Goal: Find specific page/section: Find specific page/section

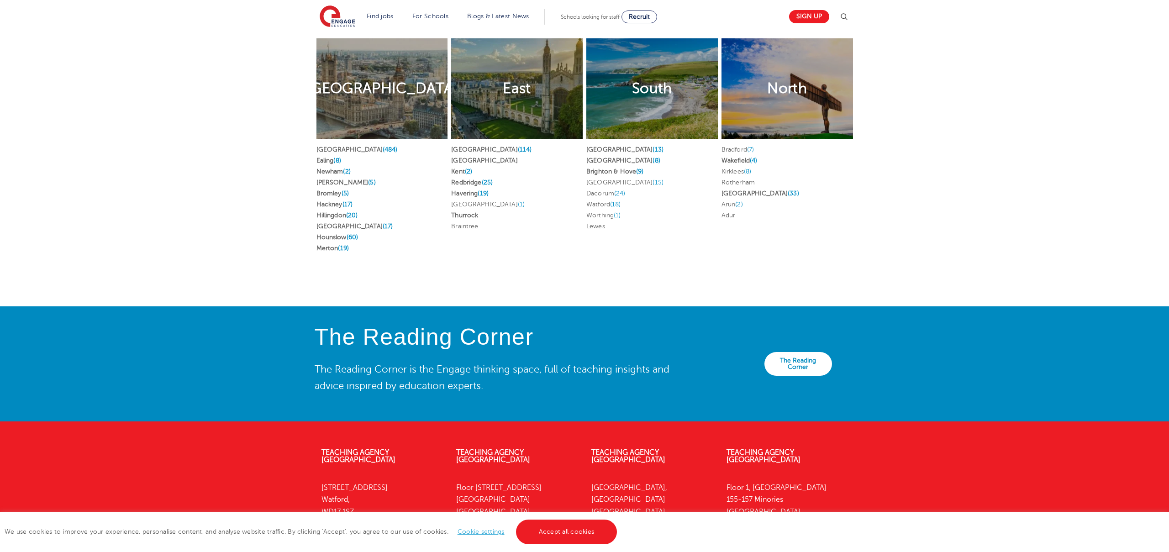
scroll to position [1805, 0]
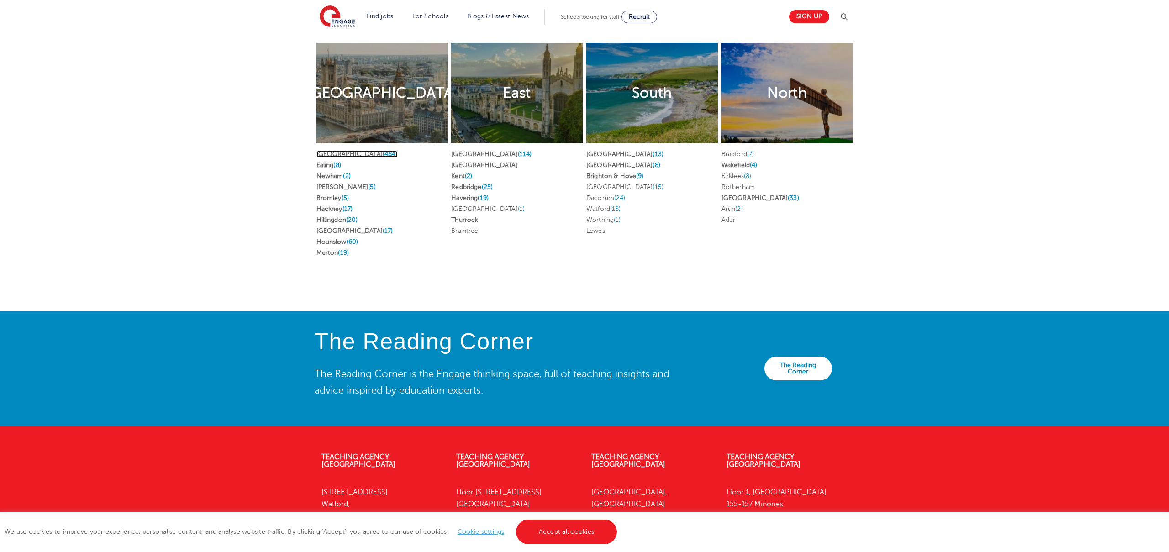
click at [322, 151] on link "London (484)" at bounding box center [357, 154] width 81 height 7
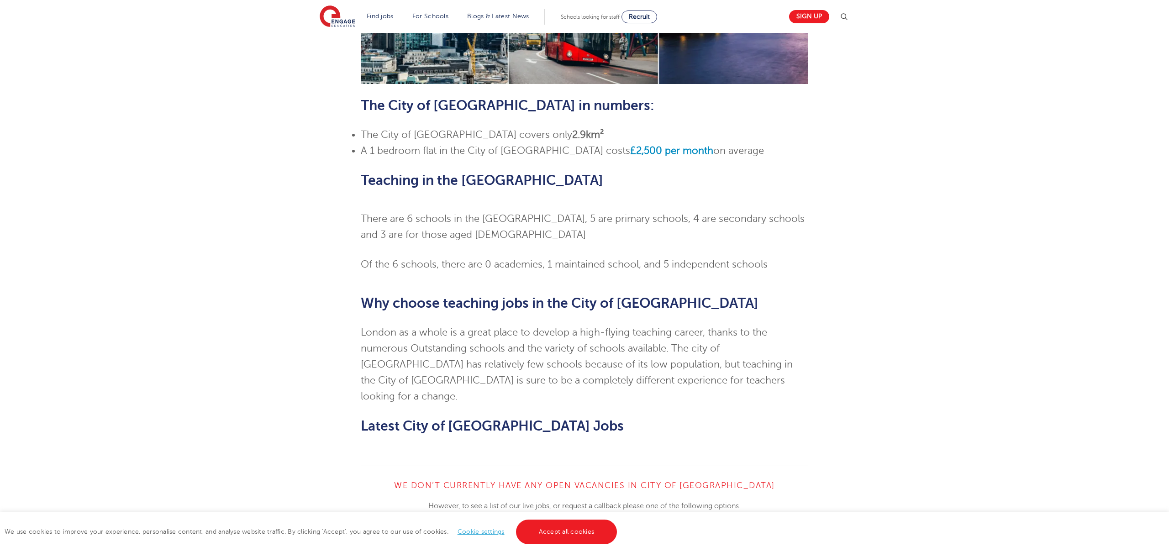
scroll to position [551, 0]
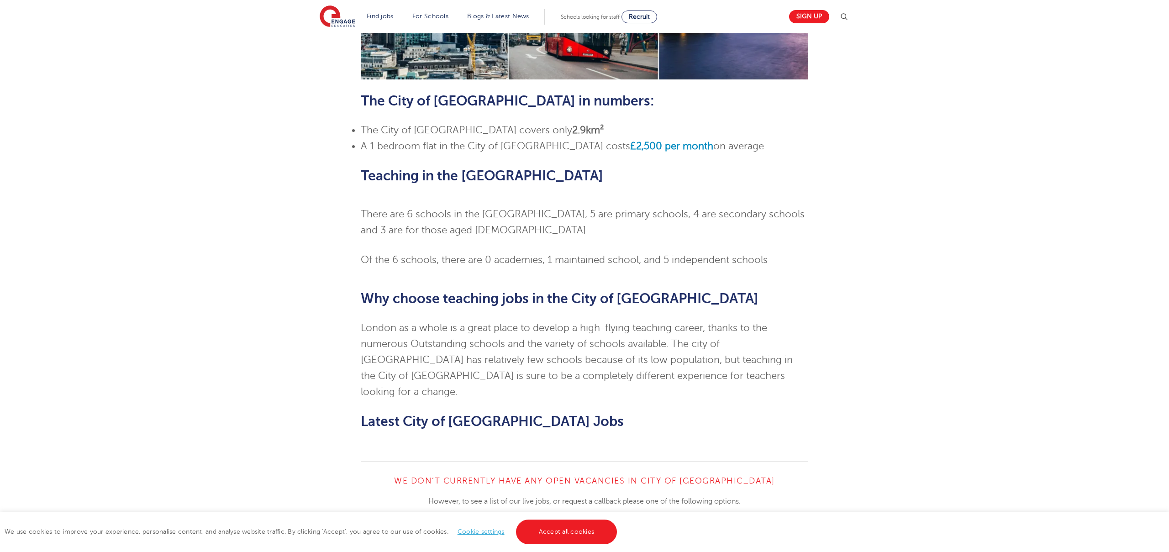
click at [431, 535] on link "View All Vacancies" at bounding box center [468, 543] width 114 height 17
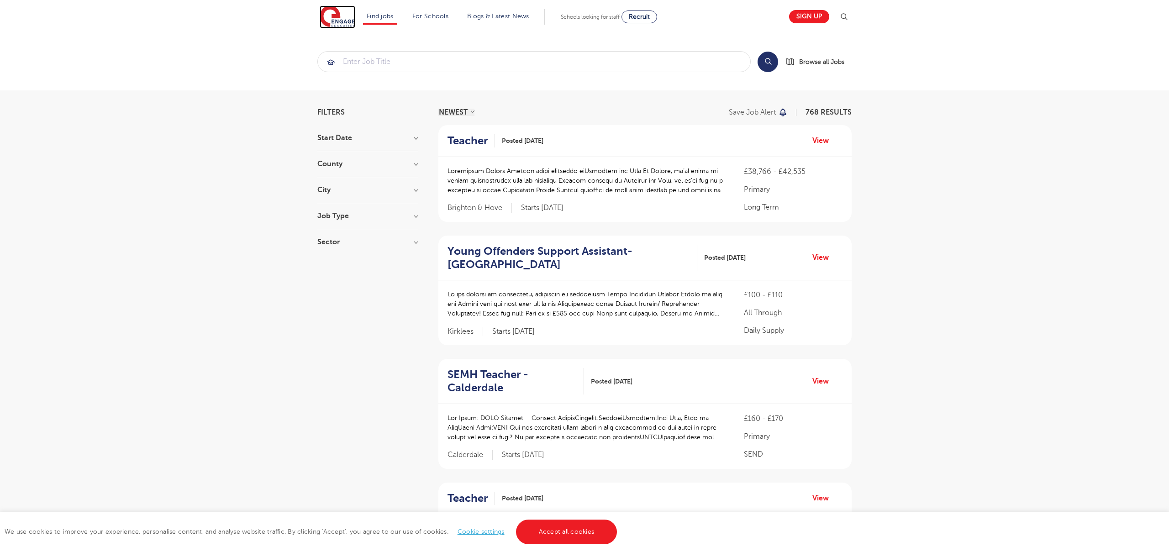
click at [349, 19] on img at bounding box center [338, 16] width 36 height 23
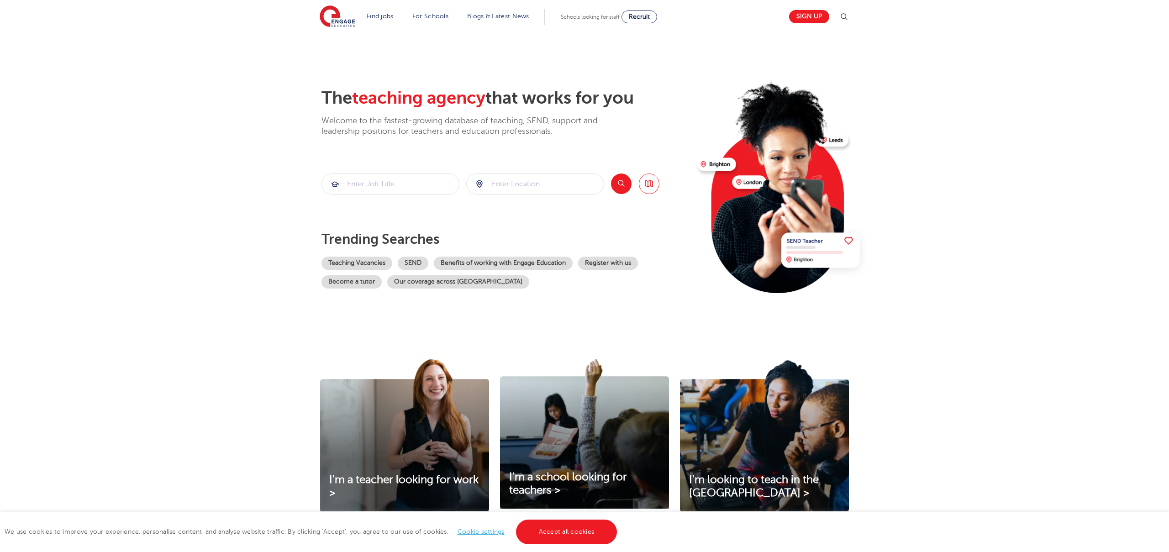
click at [317, 12] on header "Find jobs All vacancies We have one of the UK's largest database. and with hund…" at bounding box center [584, 16] width 1169 height 33
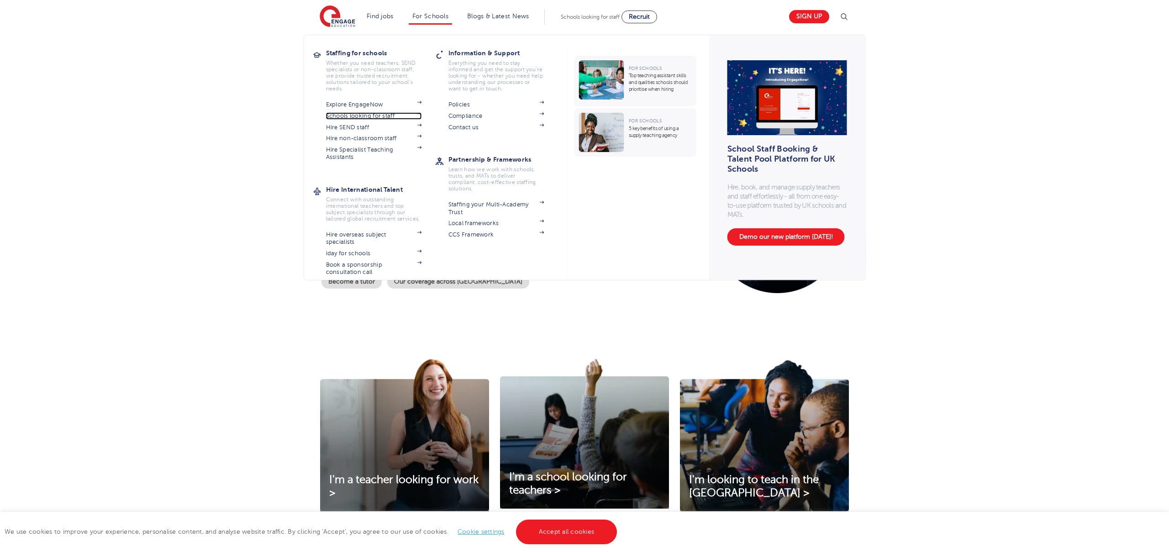
click at [388, 119] on link "Schools looking for staff" at bounding box center [374, 115] width 96 height 7
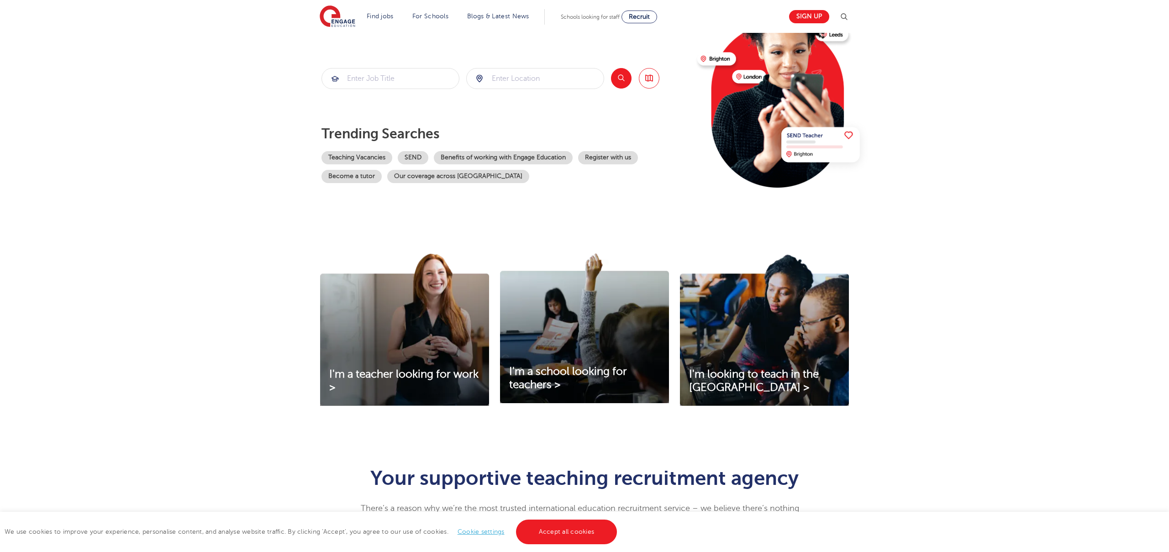
scroll to position [107, 0]
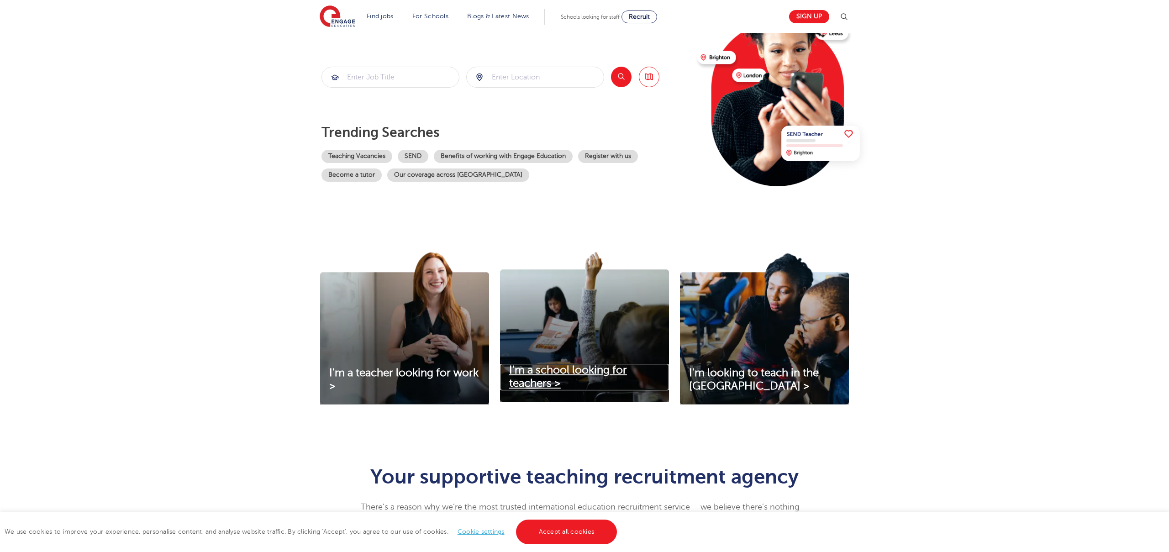
click at [565, 370] on span "I'm a school looking for teachers >" at bounding box center [568, 377] width 118 height 26
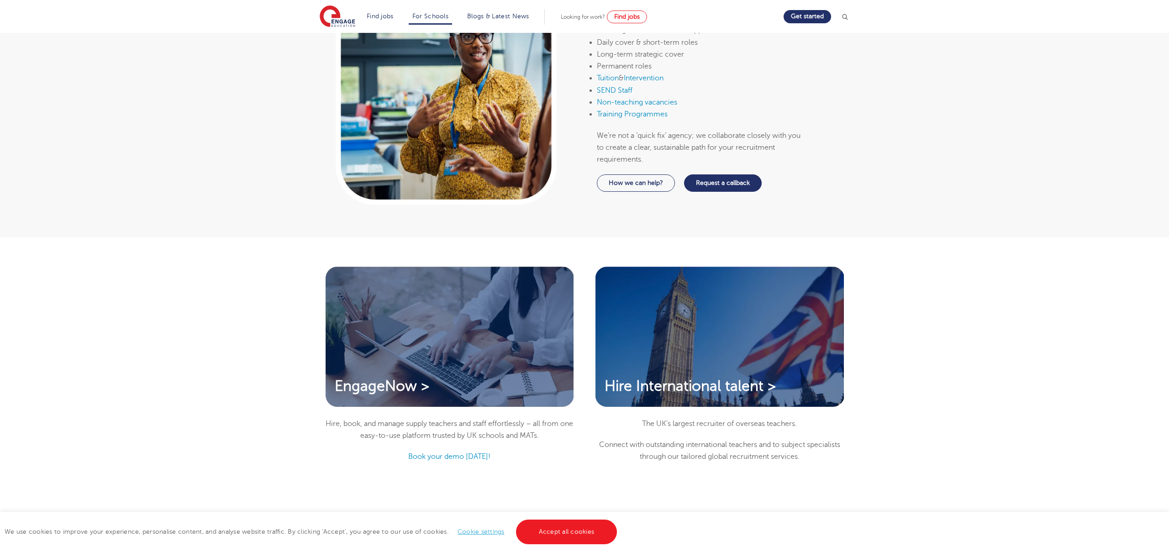
scroll to position [571, 0]
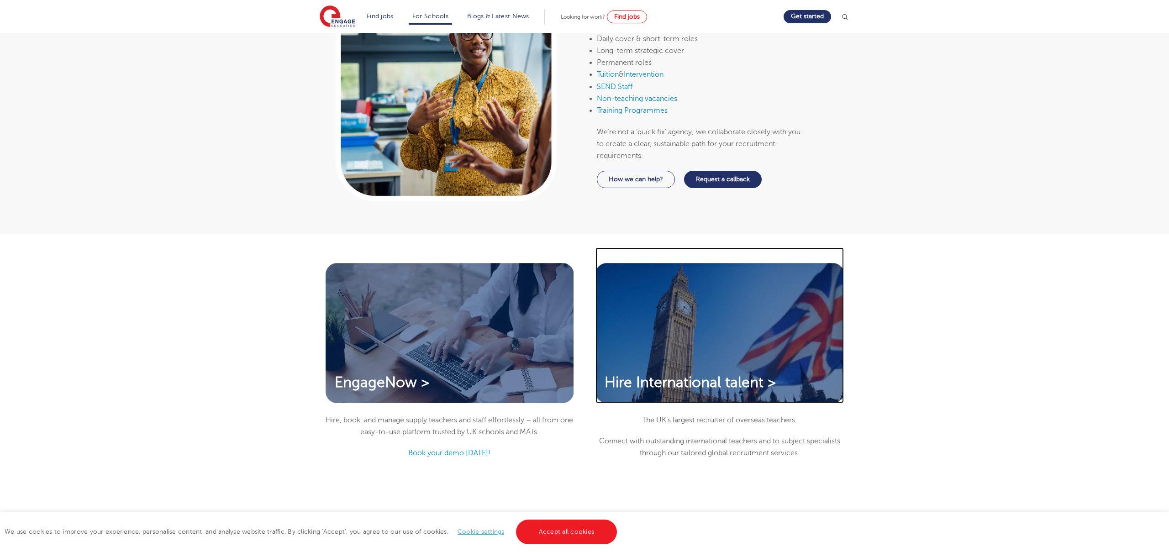
click at [744, 322] on img at bounding box center [720, 325] width 248 height 155
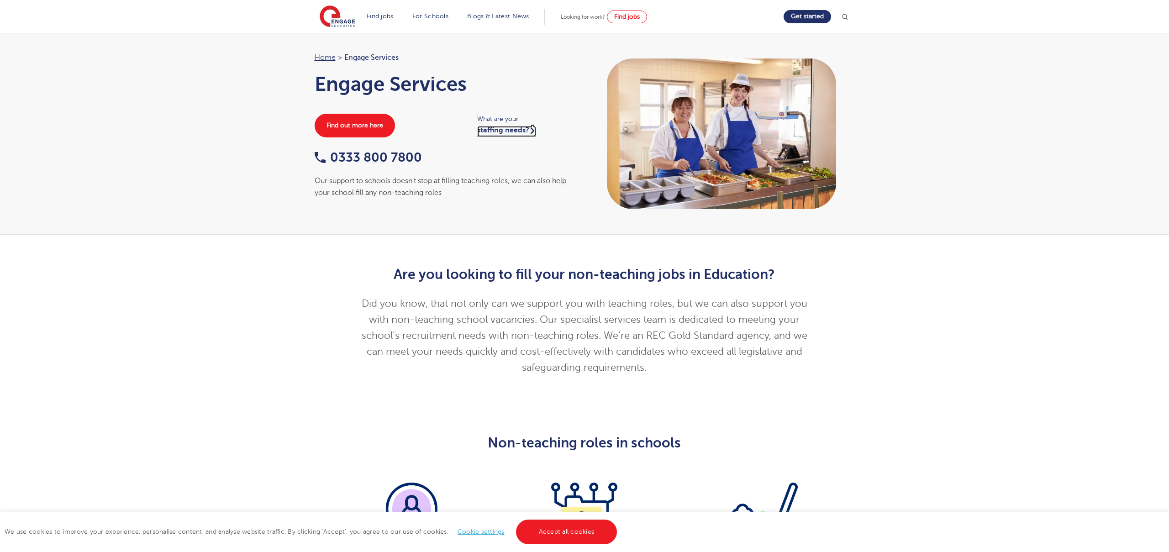
click at [499, 134] on link "staffing needs?" at bounding box center [506, 131] width 59 height 11
